Goal: Information Seeking & Learning: Learn about a topic

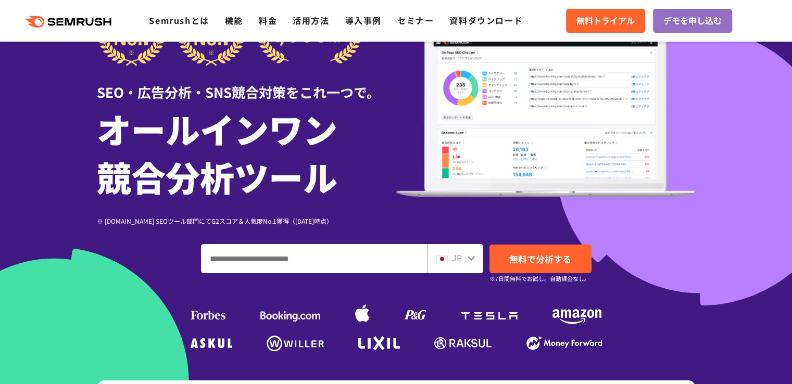
scroll to position [71, 0]
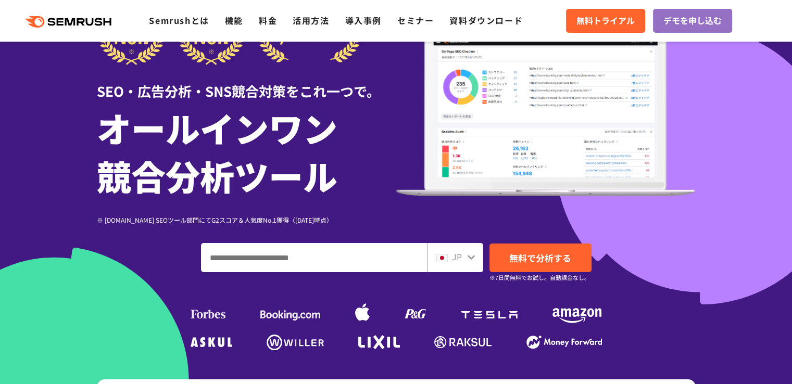
click at [336, 260] on input "ドメイン、キーワードまたはURLを入力してください" at bounding box center [313, 258] width 225 height 28
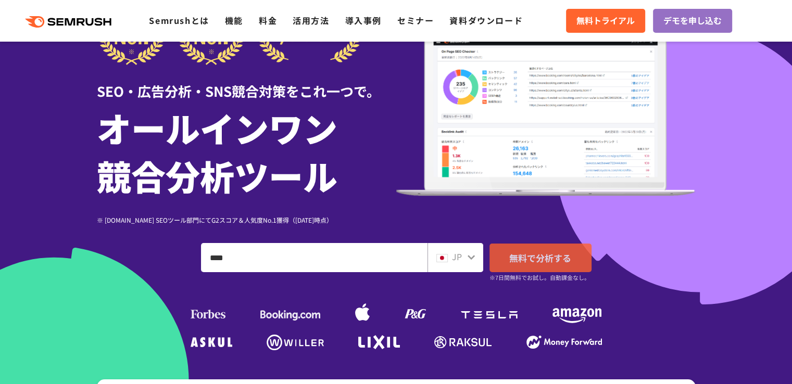
type input "****"
click at [582, 267] on link "無料で分析する" at bounding box center [540, 258] width 102 height 29
click at [532, 260] on span "無料で分析する" at bounding box center [540, 257] width 62 height 13
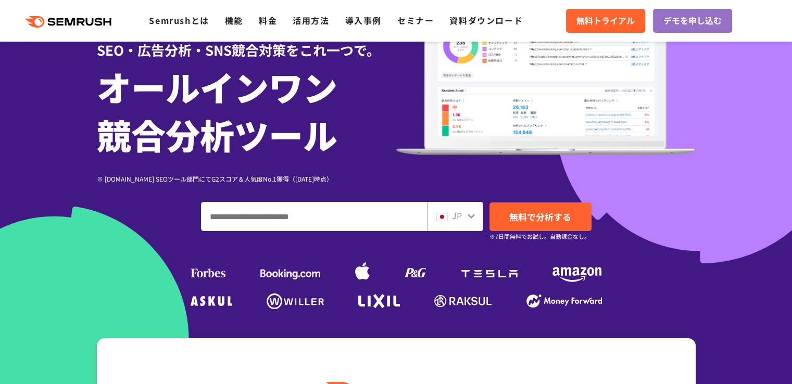
scroll to position [116, 0]
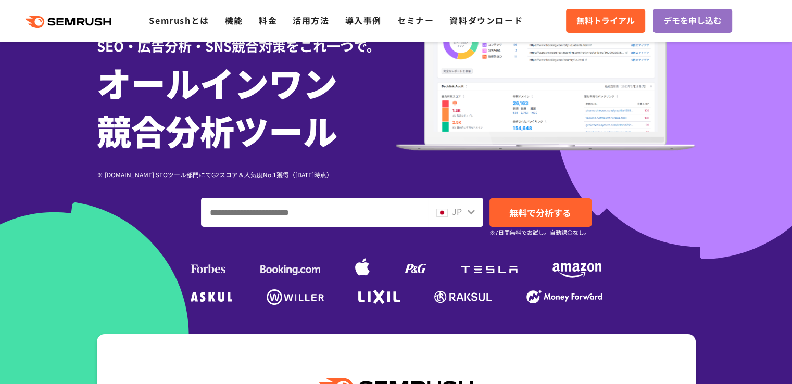
click at [259, 203] on input "ドメイン、キーワードまたはURLを入力してください" at bounding box center [313, 212] width 225 height 28
click at [318, 186] on div "SEO・広告分析・SNS競合対策をこれ一つで。 オールインワン 競合分析ツール ※ G2.com SEOツール部門にてG2スコア＆人気度No.1獲得（2023…" at bounding box center [396, 130] width 598 height 356
